Goal: Task Accomplishment & Management: Manage account settings

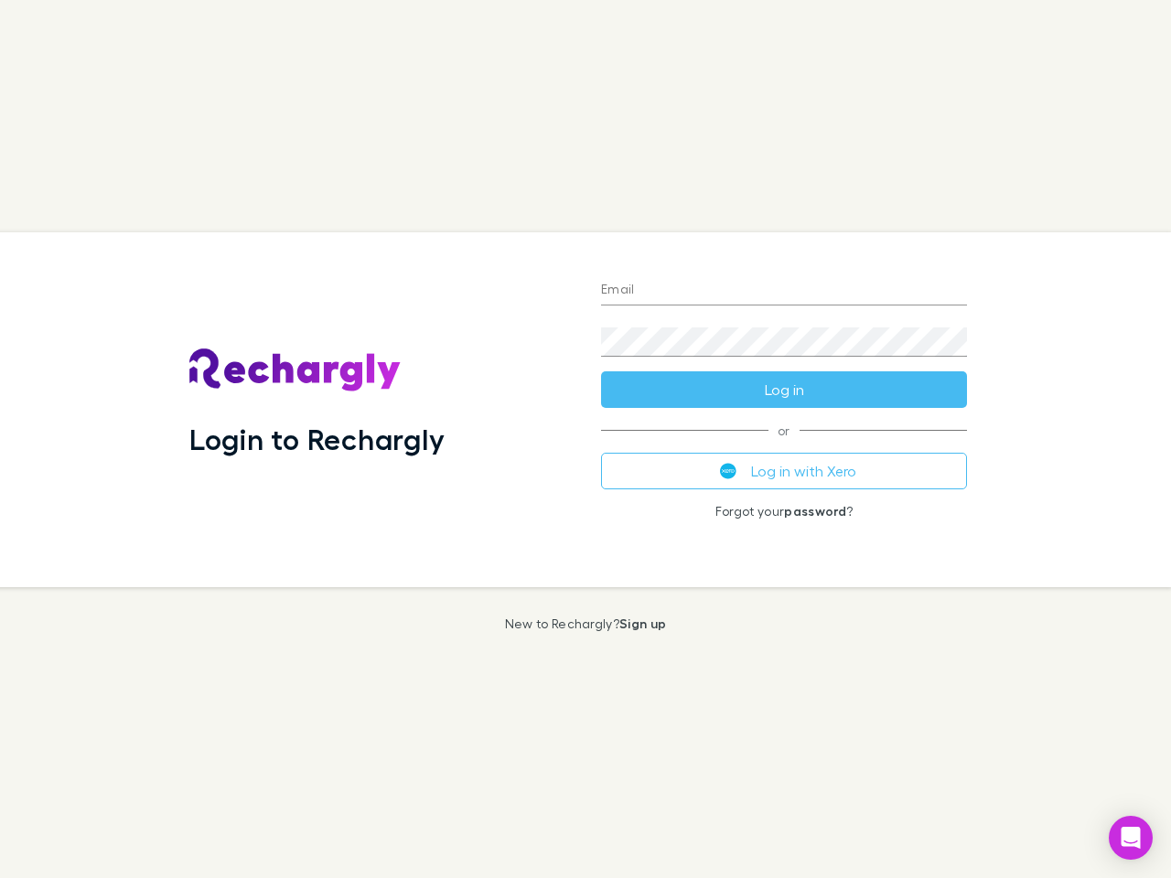
click at [586, 439] on div "Login to Rechargly" at bounding box center [381, 409] width 412 height 355
click at [784, 291] on input "Email" at bounding box center [784, 290] width 366 height 29
click at [784, 390] on button "Log in" at bounding box center [784, 389] width 366 height 37
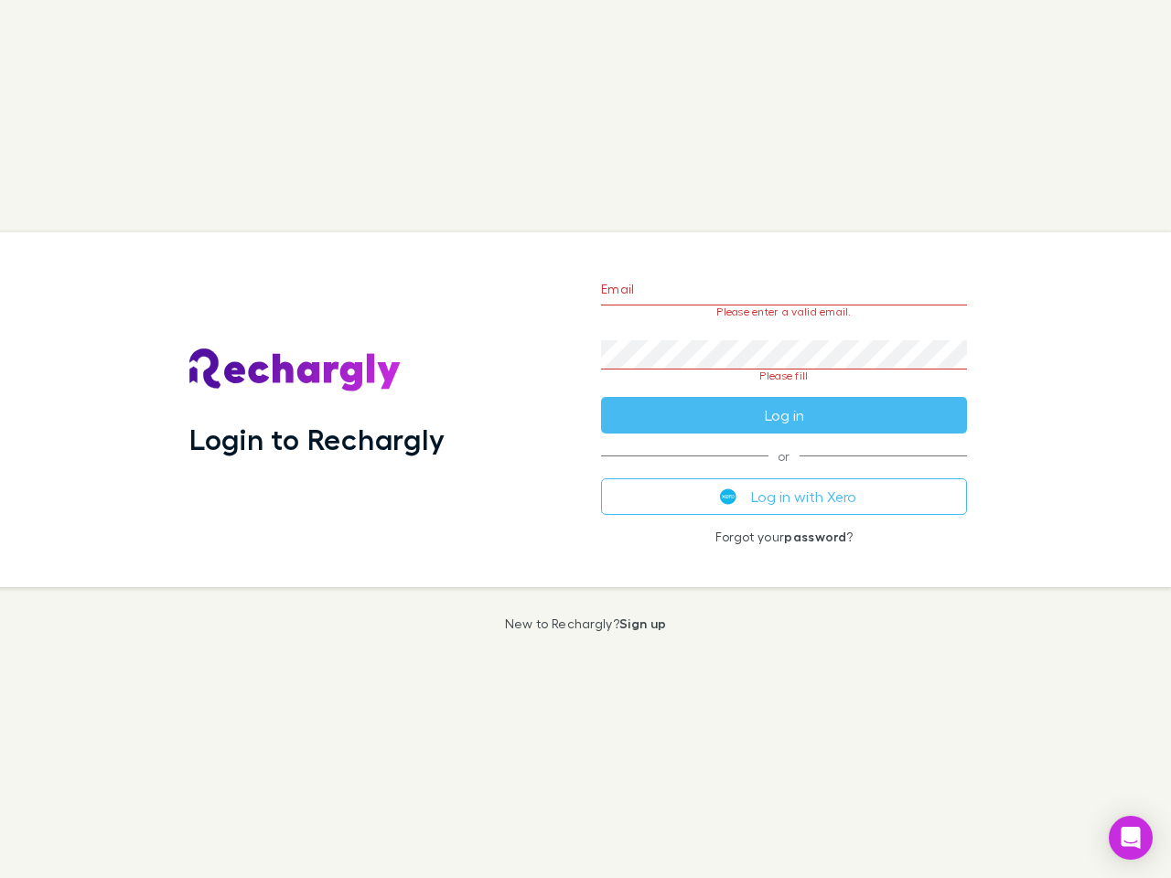
click at [784, 471] on div "Email Please enter a valid email. Password Please fill Log in or Log in with Xe…" at bounding box center [783, 409] width 395 height 355
click at [1131, 838] on icon "Open Intercom Messenger" at bounding box center [1131, 838] width 19 height 22
